Goal: Information Seeking & Learning: Learn about a topic

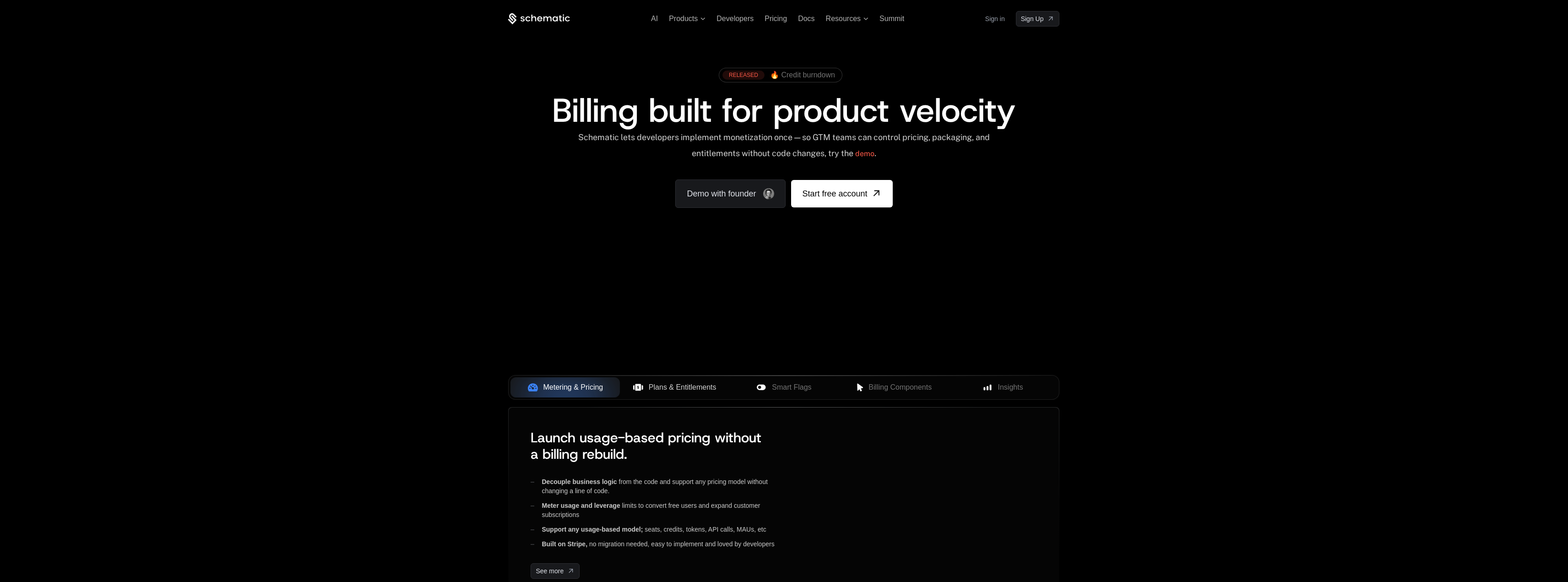
click at [665, 391] on span "Plans & Entitlements" at bounding box center [682, 387] width 68 height 11
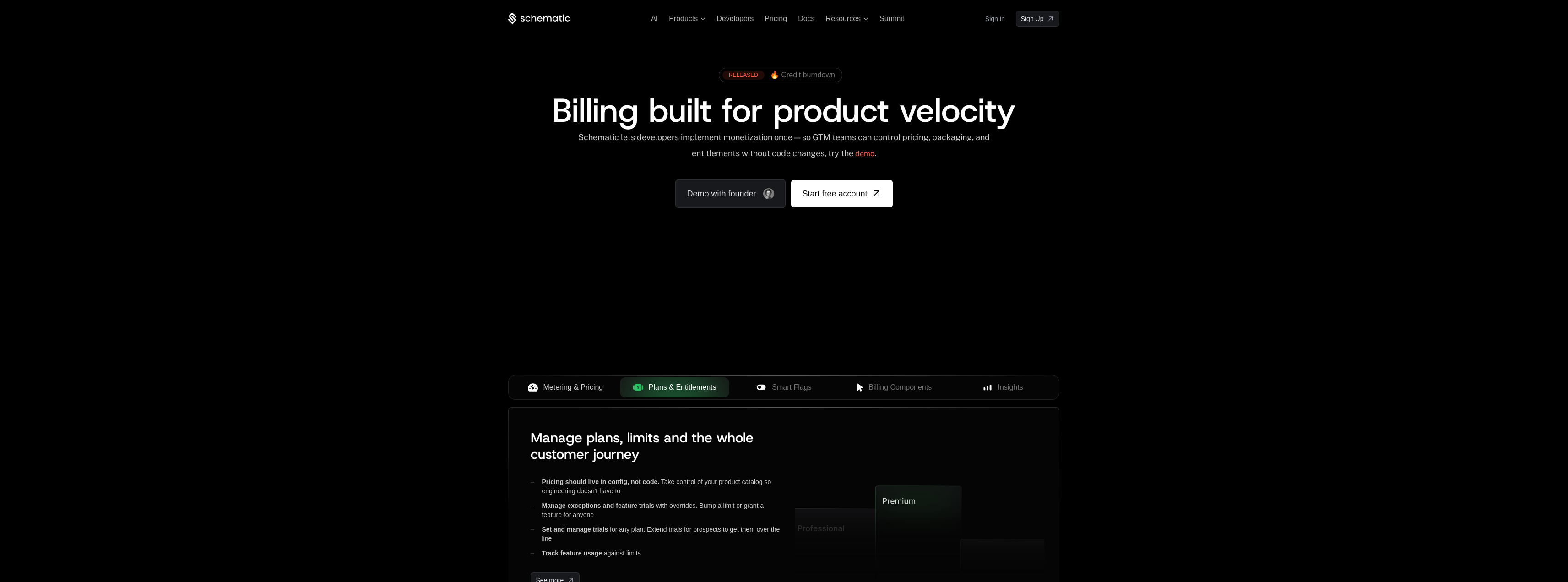
click at [572, 390] on span "Metering & Pricing" at bounding box center [573, 387] width 60 height 11
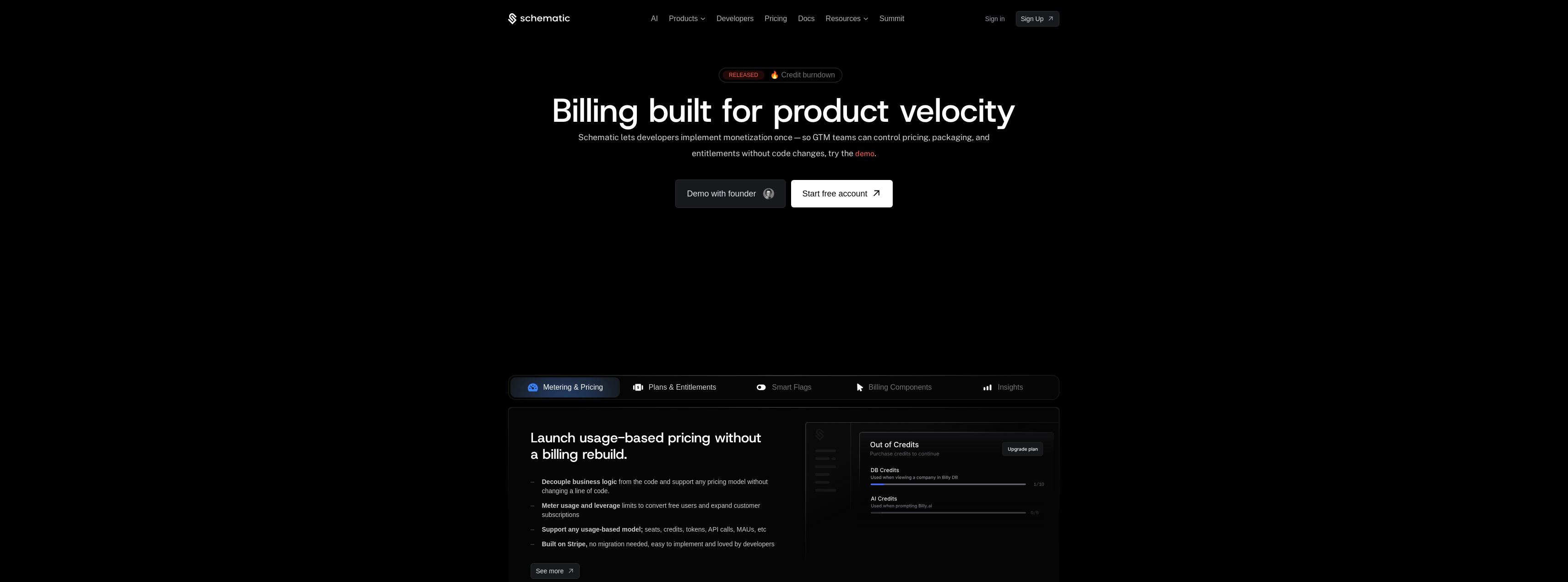
click at [440, 255] on div "AI Products Developers Pricing Docs Resources Summit Sign in Sign Up RELEASED 🔥…" at bounding box center [784, 136] width 1568 height 273
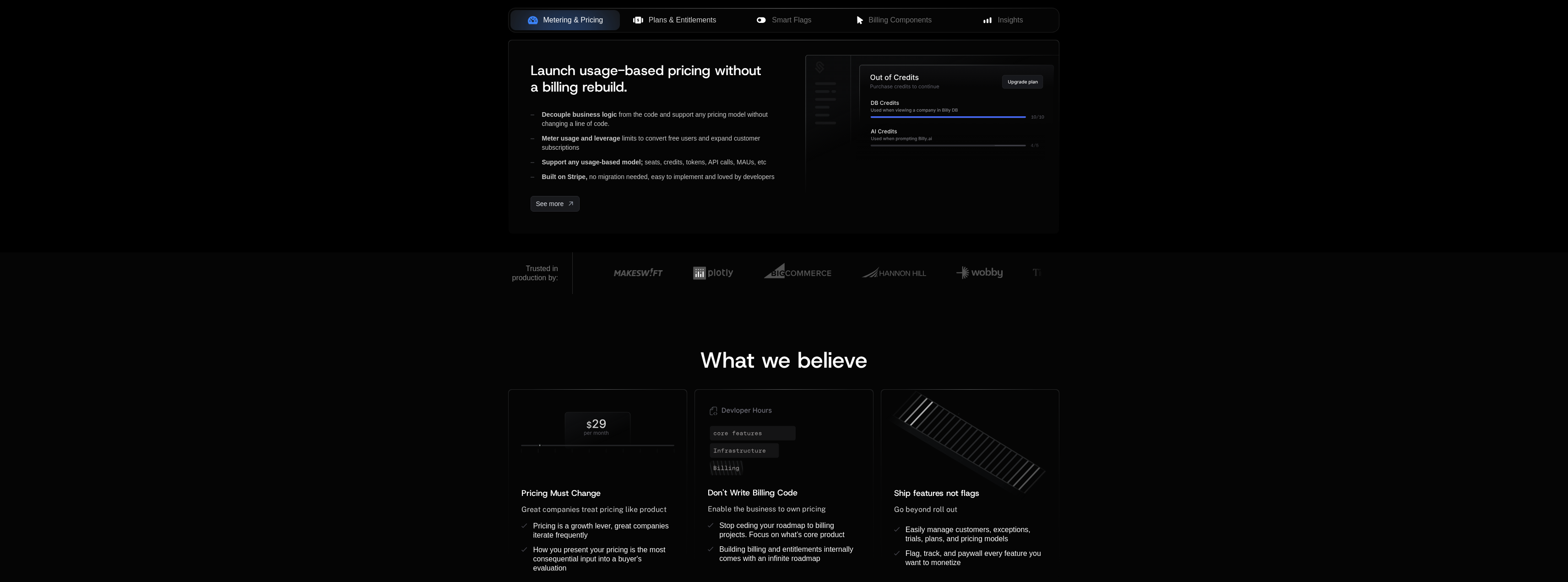
scroll to position [503, 0]
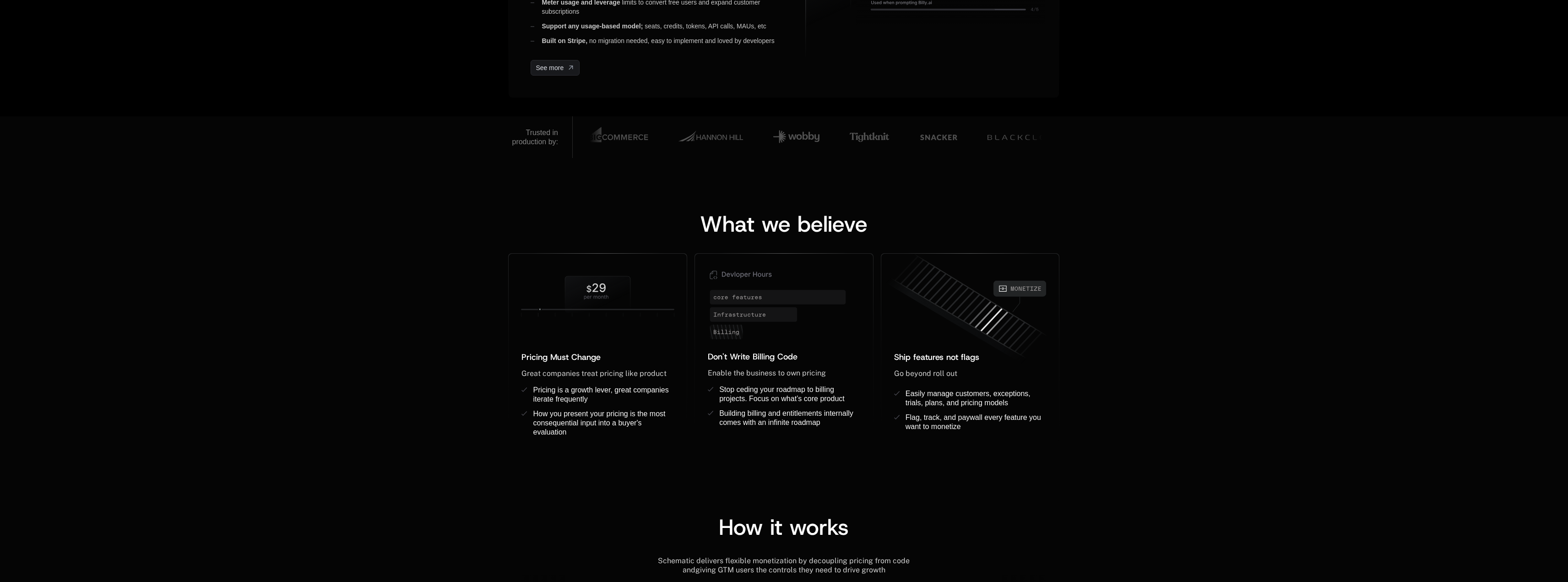
click at [1374, 149] on div "Trusted in production by:" at bounding box center [784, 137] width 1568 height 42
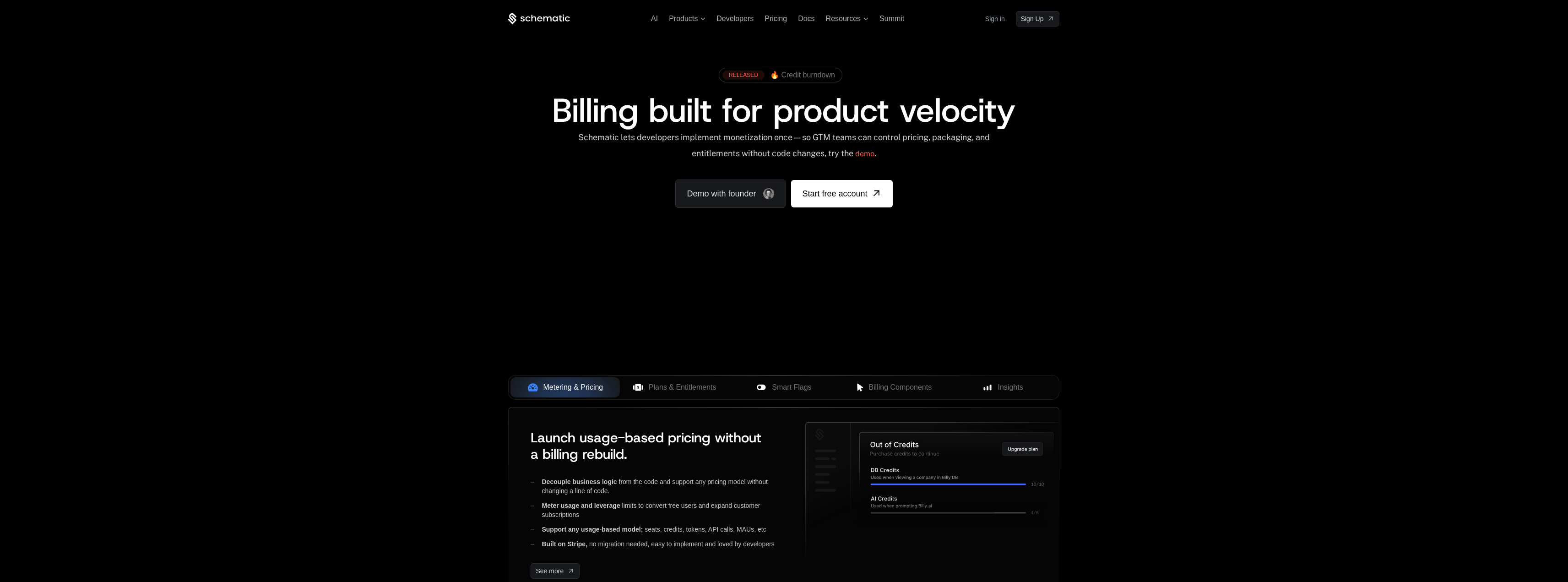
drag, startPoint x: 1112, startPoint y: 287, endPoint x: 1119, endPoint y: 103, distance: 184.1
click at [697, 16] on span "Products" at bounding box center [683, 18] width 29 height 8
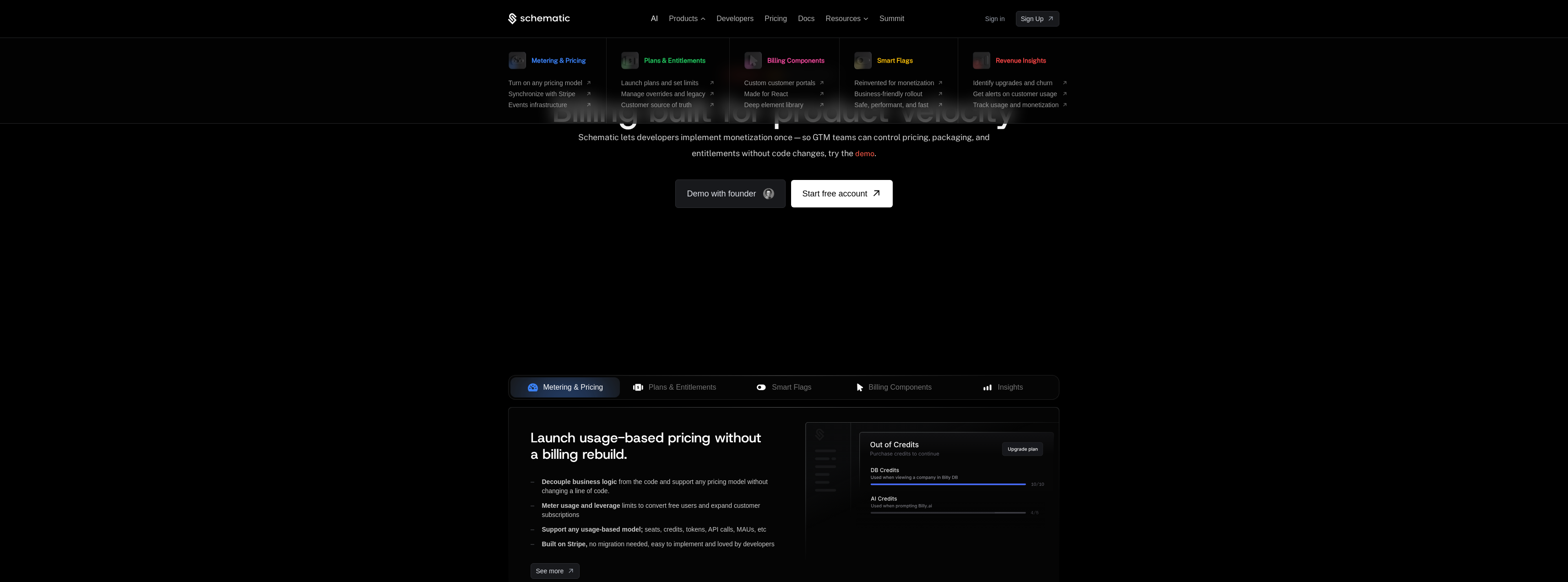
click at [657, 17] on span "AI" at bounding box center [655, 18] width 7 height 8
